Goal: Information Seeking & Learning: Understand process/instructions

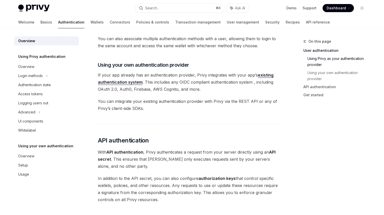
scroll to position [235, 0]
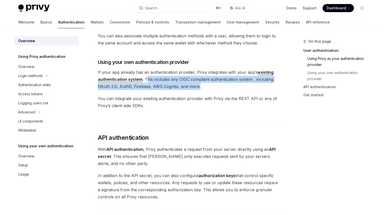
drag, startPoint x: 147, startPoint y: 80, endPoint x: 204, endPoint y: 84, distance: 57.5
click at [204, 84] on span "If your app already has an authentication provider, Privy integrates with your …" at bounding box center [189, 79] width 182 height 21
drag, startPoint x: 204, startPoint y: 86, endPoint x: 164, endPoint y: 78, distance: 41.3
click at [164, 78] on span "If your app already has an authentication provider, Privy integrates with your …" at bounding box center [189, 79] width 182 height 21
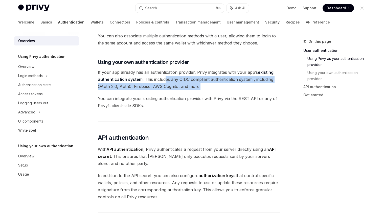
click at [164, 78] on span "If your app already has an authentication provider, Privy integrates with your …" at bounding box center [189, 79] width 182 height 21
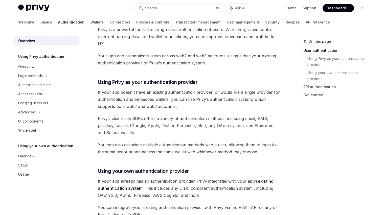
scroll to position [127, 0]
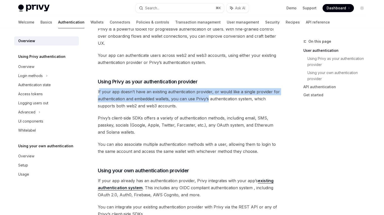
drag, startPoint x: 99, startPoint y: 91, endPoint x: 209, endPoint y: 95, distance: 109.8
click at [209, 95] on span "If your app doesn’t have an existing authentication provider, or would like a s…" at bounding box center [189, 98] width 182 height 21
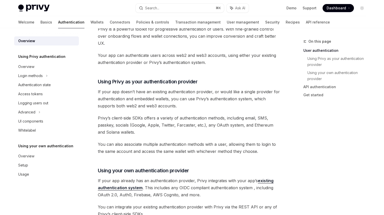
click at [209, 95] on span "If your app doesn’t have an existing authentication provider, or would like a s…" at bounding box center [189, 98] width 182 height 21
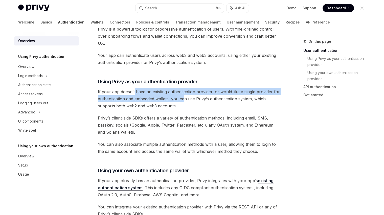
drag, startPoint x: 185, startPoint y: 102, endPoint x: 134, endPoint y: 93, distance: 51.6
click at [134, 93] on span "If your app doesn’t have an existing authentication provider, or would like a s…" at bounding box center [189, 98] width 182 height 21
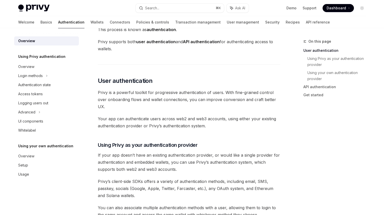
scroll to position [58, 0]
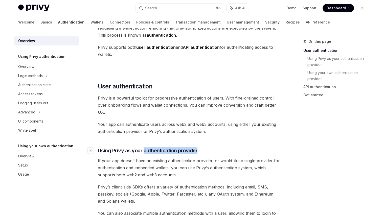
drag, startPoint x: 144, startPoint y: 149, endPoint x: 204, endPoint y: 151, distance: 59.7
click at [204, 151] on h3 "​ Using Privy as your authentication provider" at bounding box center [189, 150] width 182 height 7
copy span "authentication provider"
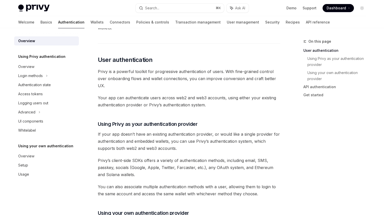
scroll to position [86, 0]
